Goal: Task Accomplishment & Management: Use online tool/utility

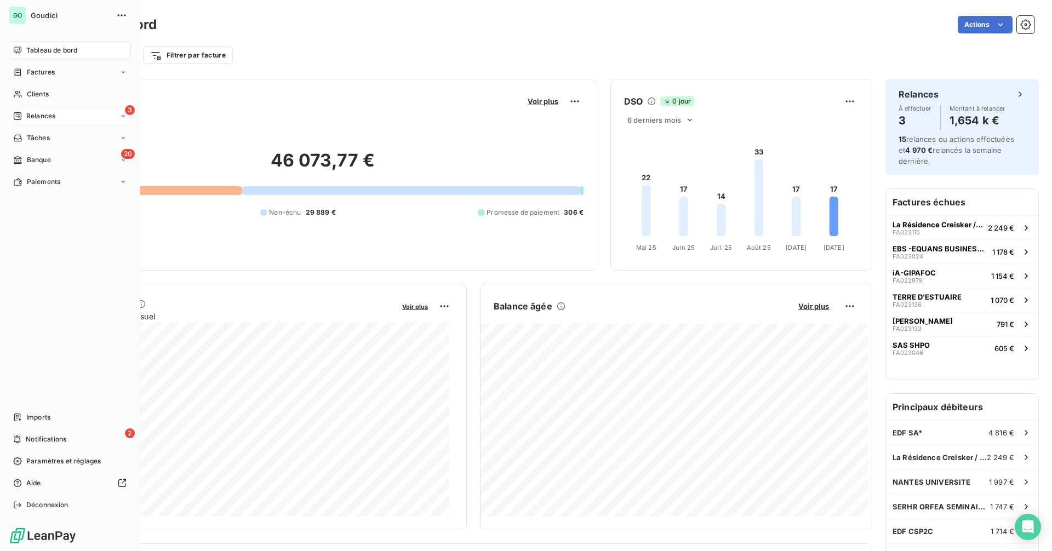
click at [57, 118] on div "3 Relances" at bounding box center [70, 116] width 122 height 18
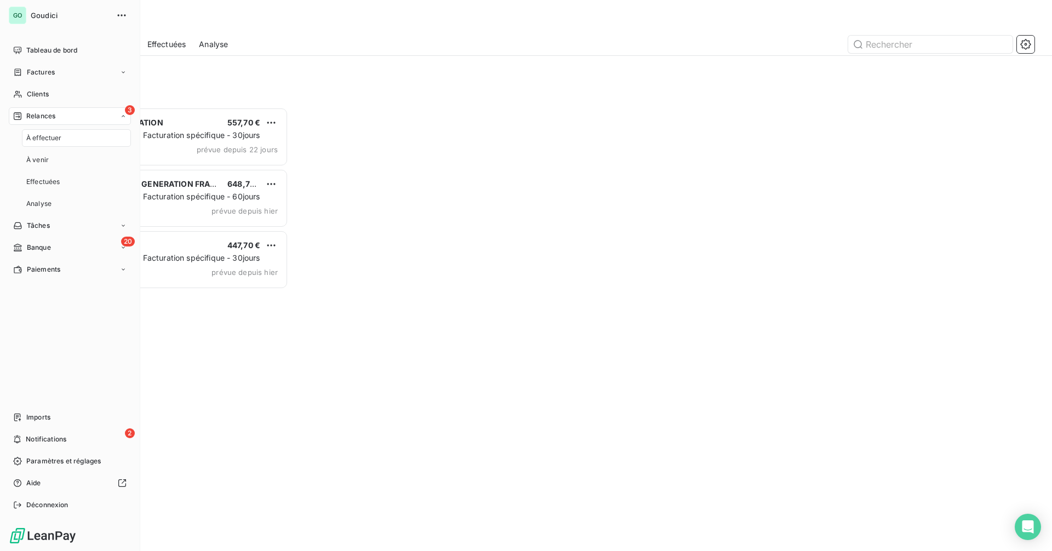
scroll to position [436, 227]
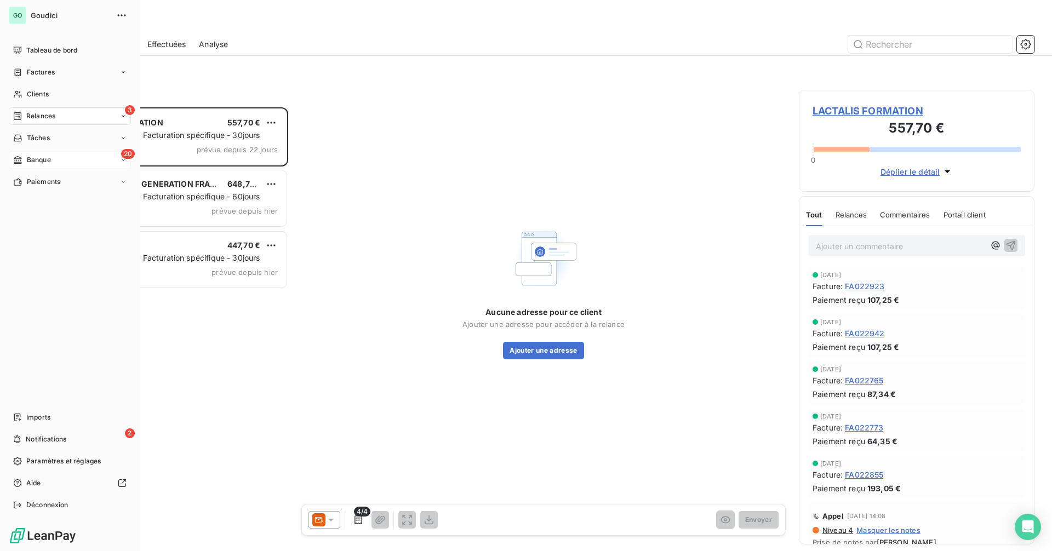
click at [77, 152] on div "20 Banque" at bounding box center [70, 160] width 122 height 18
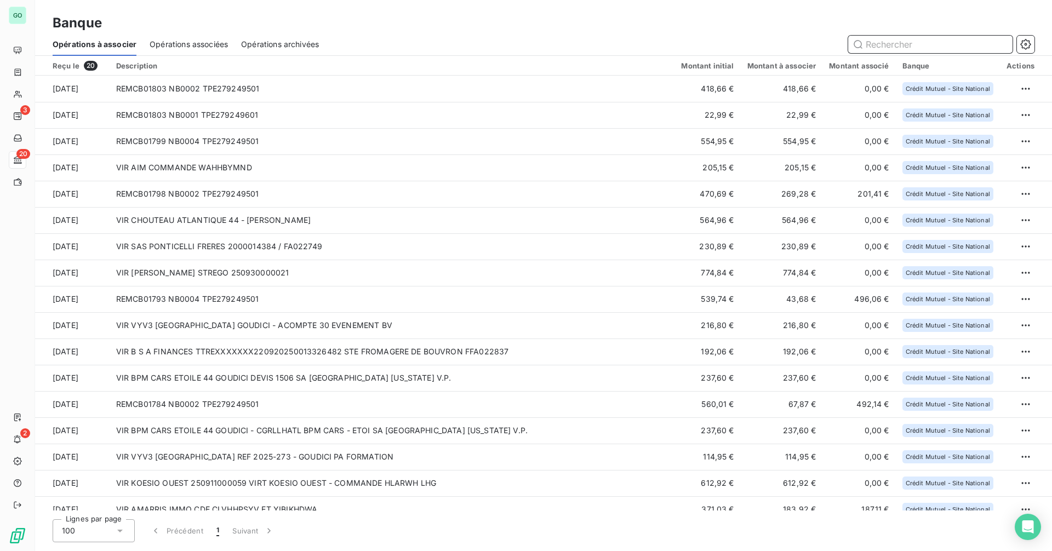
drag, startPoint x: 902, startPoint y: 45, endPoint x: 919, endPoint y: 44, distance: 16.5
click at [919, 44] on input "text" at bounding box center [930, 45] width 164 height 18
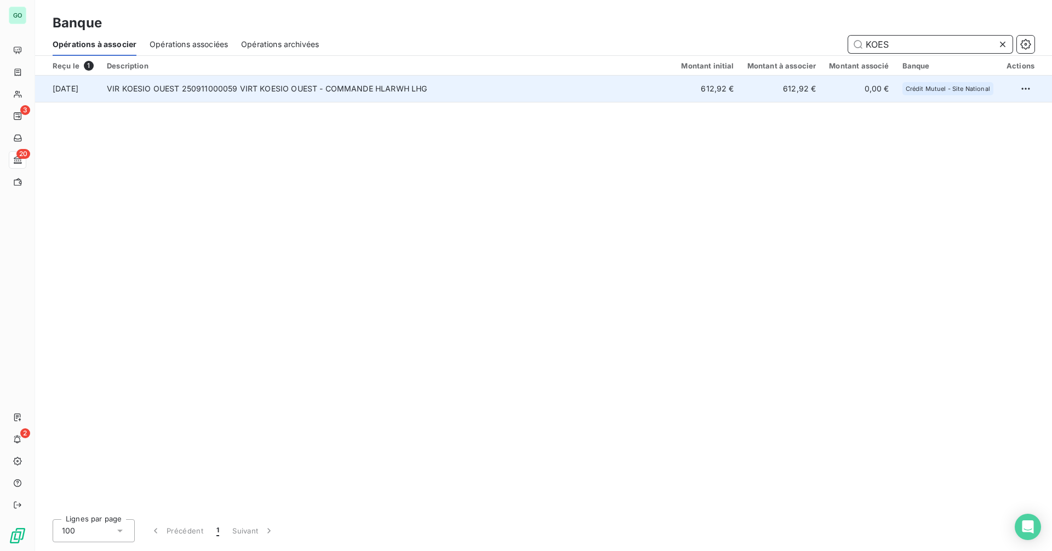
type input "KOES"
click at [303, 84] on td "VIR KOESIO OUEST 250911000059 VIRT KOESIO OUEST - COMMANDE HLARWH LHG" at bounding box center [387, 89] width 574 height 26
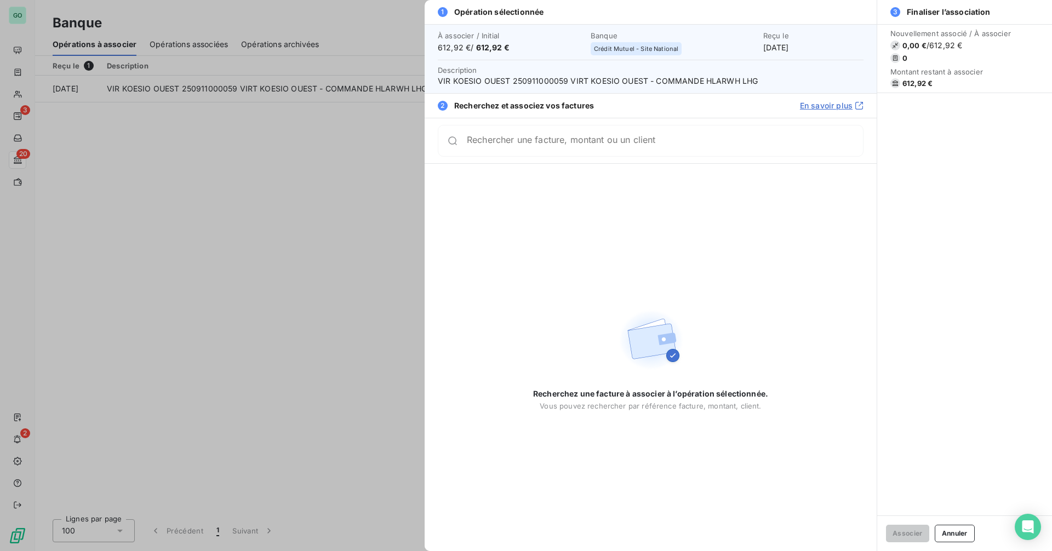
click at [475, 146] on input "Rechercher une facture, montant ou un client" at bounding box center [665, 140] width 396 height 11
type input "K"
click at [312, 163] on div at bounding box center [526, 275] width 1052 height 551
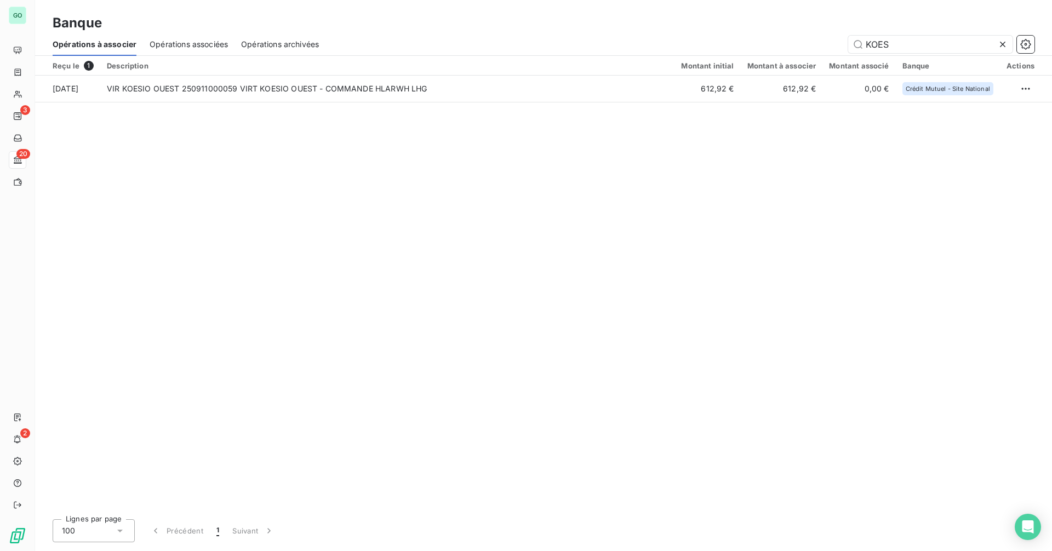
click at [166, 37] on div "Opérations associées" at bounding box center [189, 44] width 78 height 23
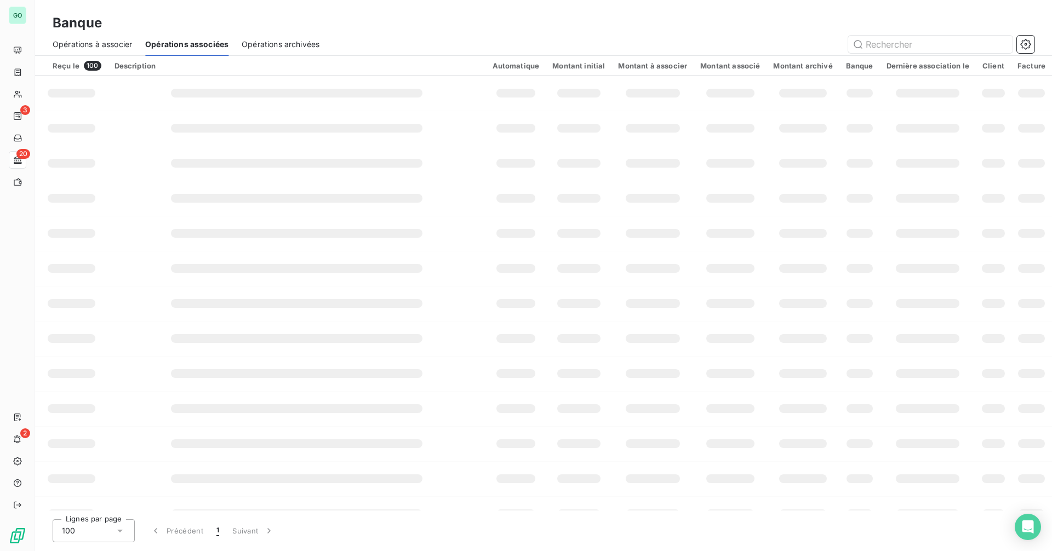
click at [101, 45] on span "Opérations à associer" at bounding box center [92, 44] width 79 height 11
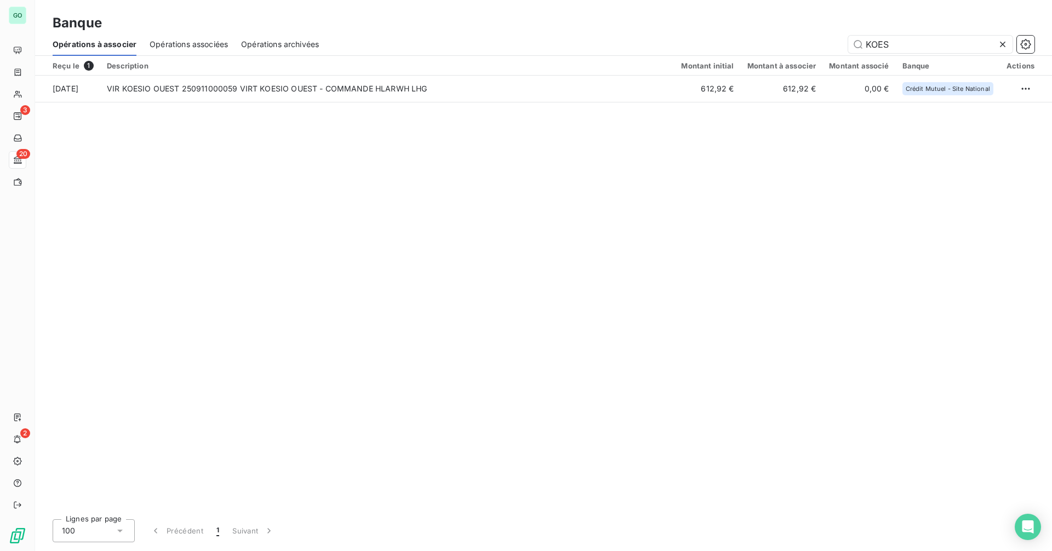
click at [1006, 47] on icon at bounding box center [1003, 44] width 11 height 11
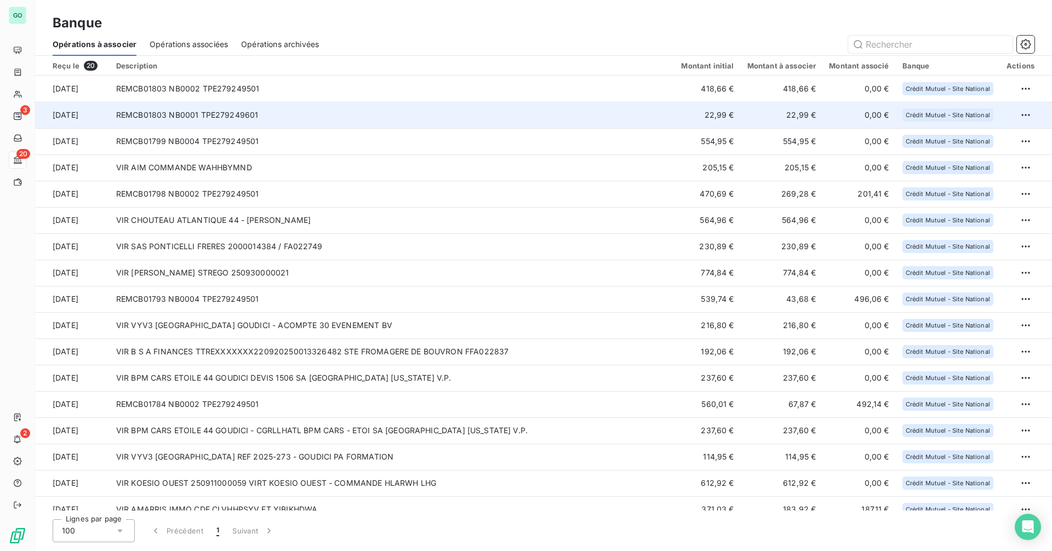
click at [272, 111] on td "REMCB01803 NB0001 TPE279249601" at bounding box center [393, 115] width 566 height 26
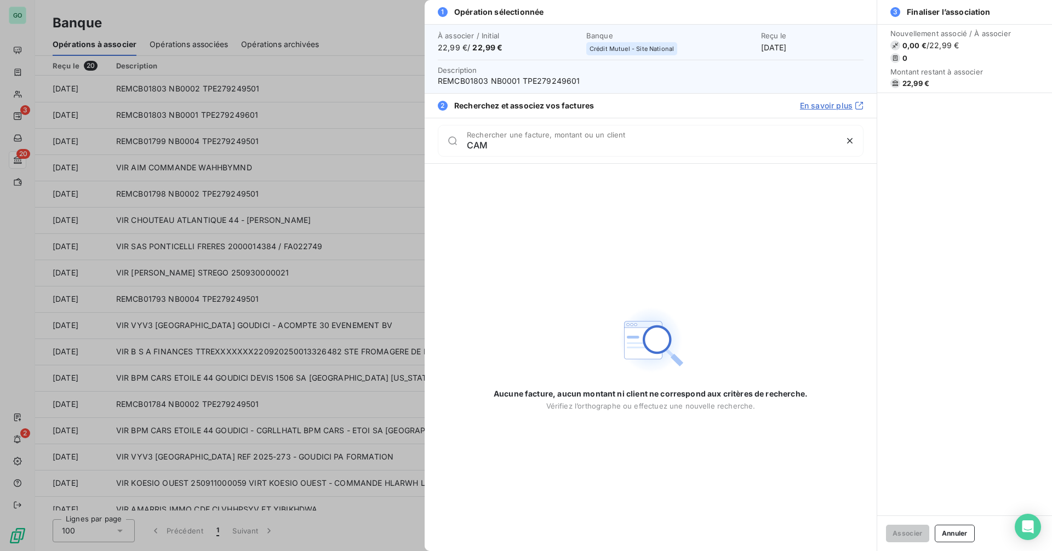
type input "CAM"
click at [300, 203] on div at bounding box center [526, 275] width 1052 height 551
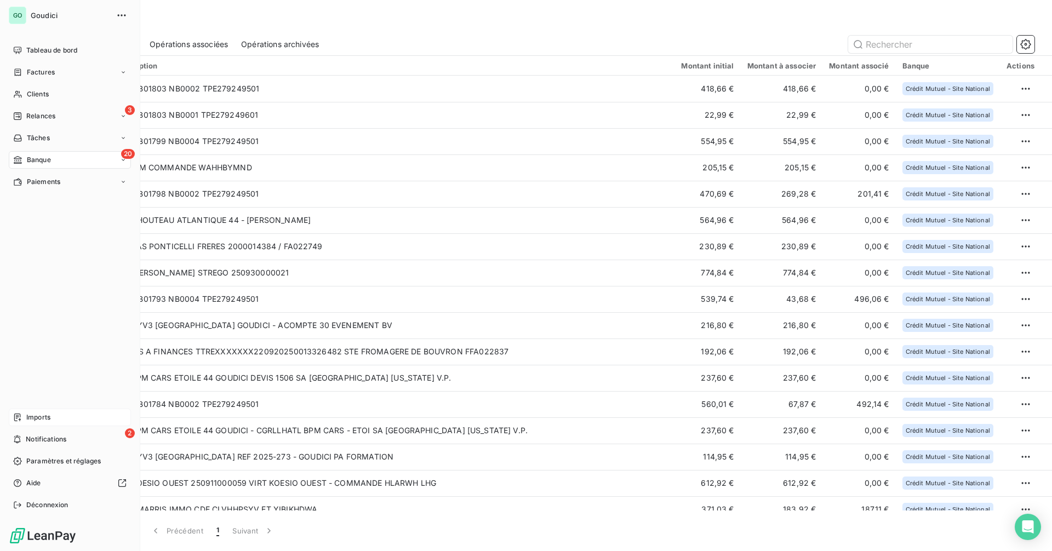
click at [45, 419] on span "Imports" at bounding box center [38, 418] width 24 height 10
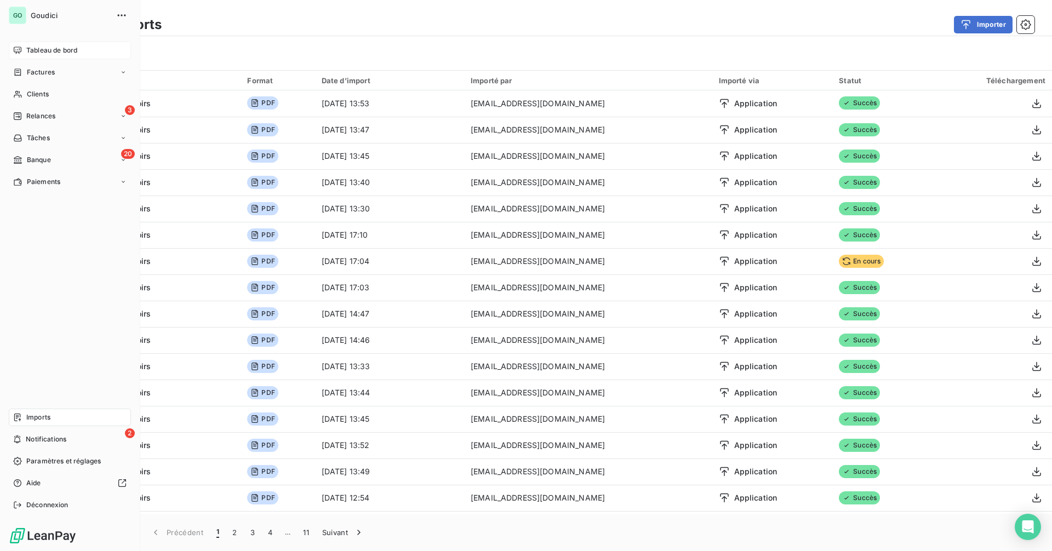
click at [43, 53] on span "Tableau de bord" at bounding box center [51, 50] width 51 height 10
